Goal: Entertainment & Leisure: Browse casually

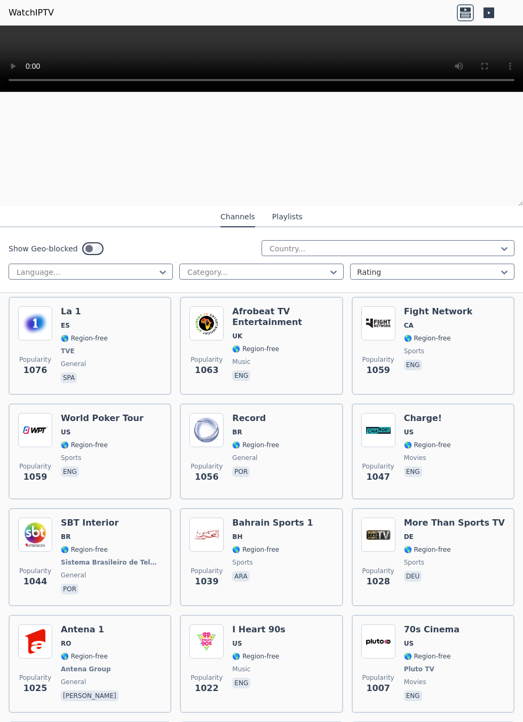
scroll to position [3176, 0]
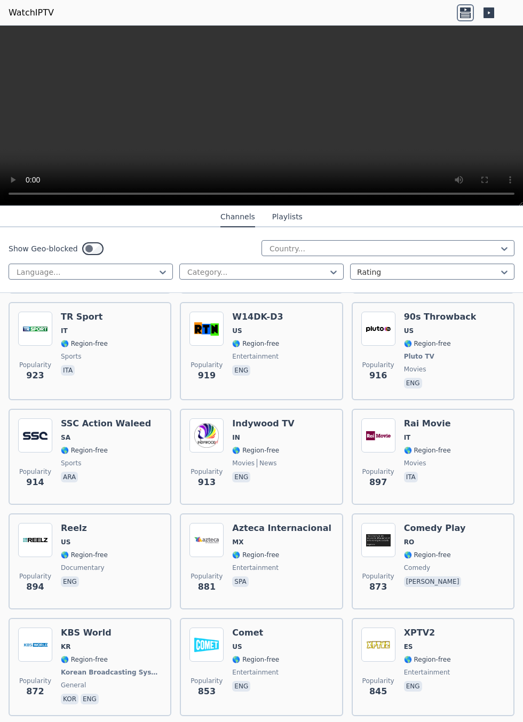
click at [162, 266] on div "Popularity 923 TR Sport IT 🌎 Region-free sports ita" at bounding box center [90, 351] width 144 height 79
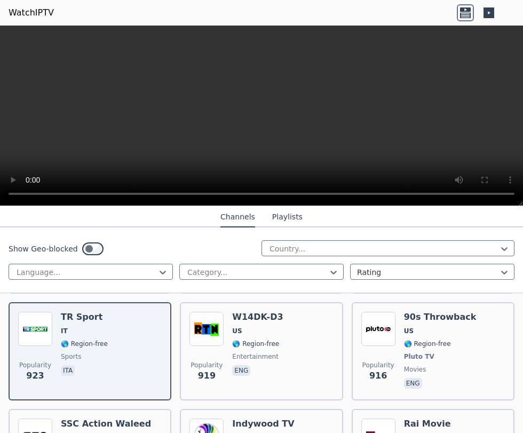
click at [477, 217] on nav "Channels Playlists" at bounding box center [261, 216] width 523 height 21
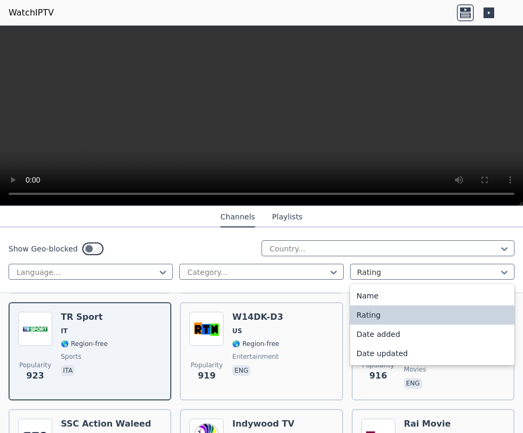
click at [394, 266] on div "Date added" at bounding box center [432, 334] width 164 height 19
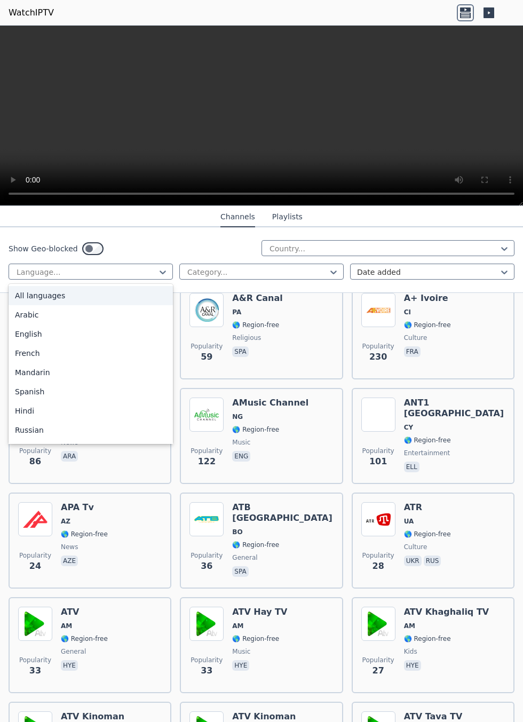
click at [64, 266] on div "English" at bounding box center [91, 334] width 164 height 19
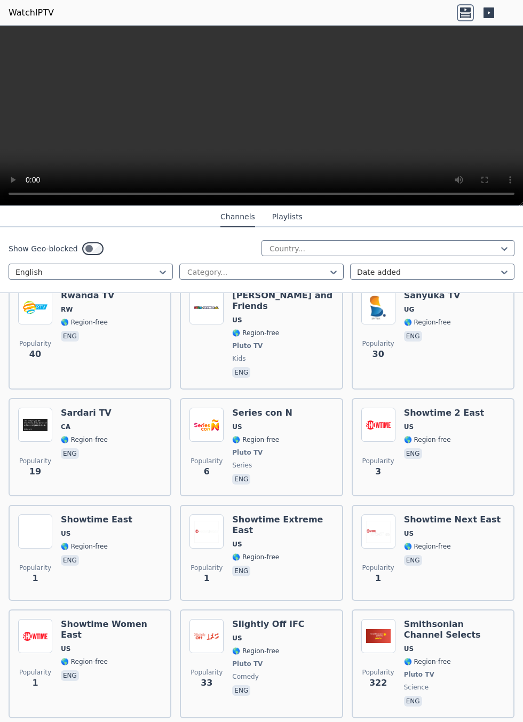
scroll to position [8735, 0]
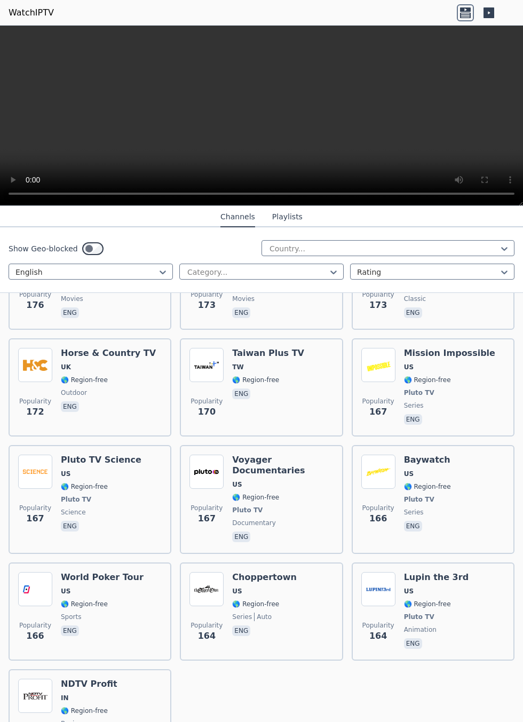
scroll to position [8716, 0]
